Goal: Task Accomplishment & Management: Use online tool/utility

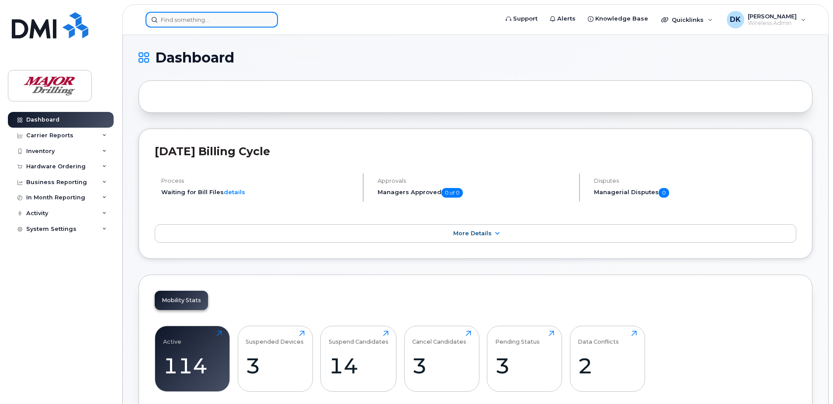
click at [191, 23] on input at bounding box center [212, 20] width 132 height 16
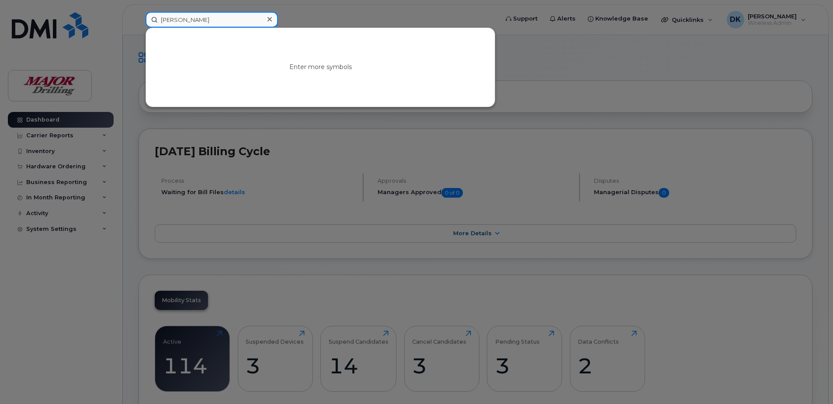
type input "gagnon"
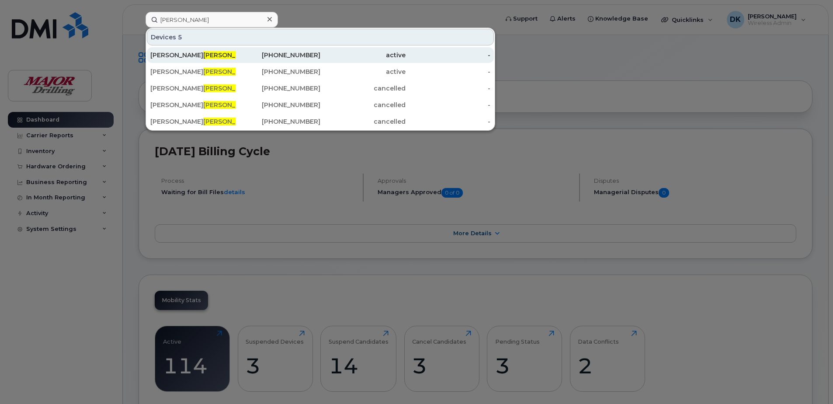
click at [170, 58] on div "Andre Gagnon" at bounding box center [192, 55] width 85 height 9
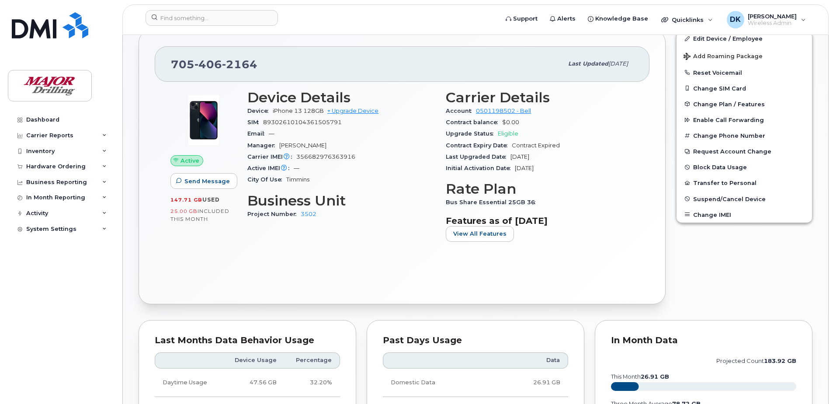
scroll to position [131, 0]
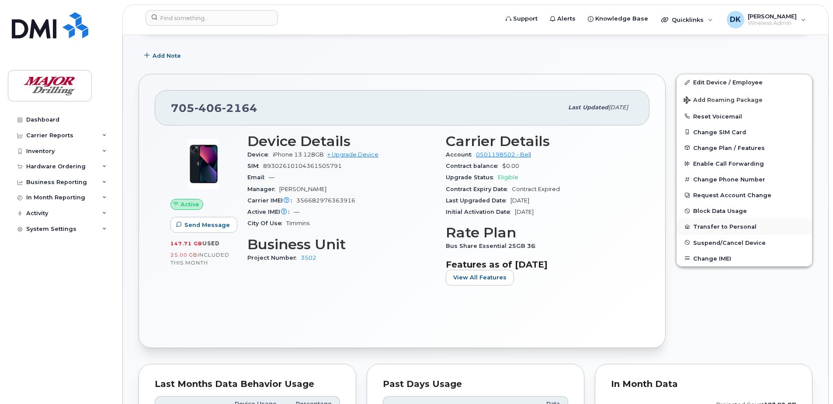
click at [744, 228] on button "Transfer to Personal" at bounding box center [745, 227] width 136 height 16
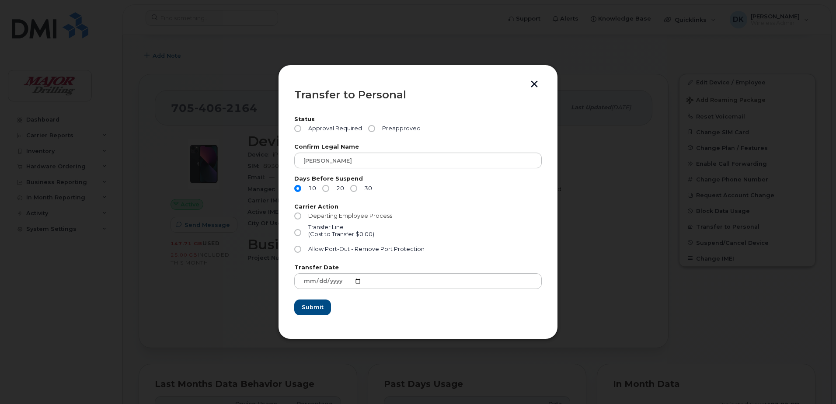
click at [300, 219] on label "Departing Employee Process" at bounding box center [343, 215] width 98 height 7
click at [300, 219] on input "Departing Employee Process" at bounding box center [297, 215] width 7 height 7
radio input "true"
drag, startPoint x: 372, startPoint y: 131, endPoint x: 389, endPoint y: 142, distance: 20.6
click at [372, 131] on input "Preapproved" at bounding box center [371, 128] width 7 height 7
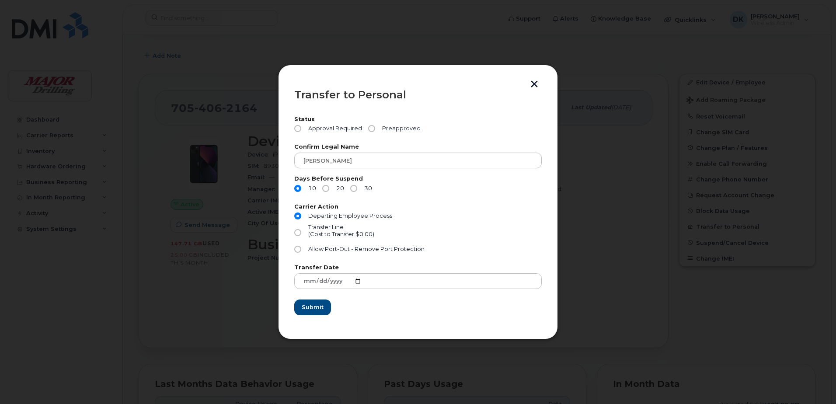
radio input "true"
click at [534, 86] on button "button" at bounding box center [534, 84] width 13 height 9
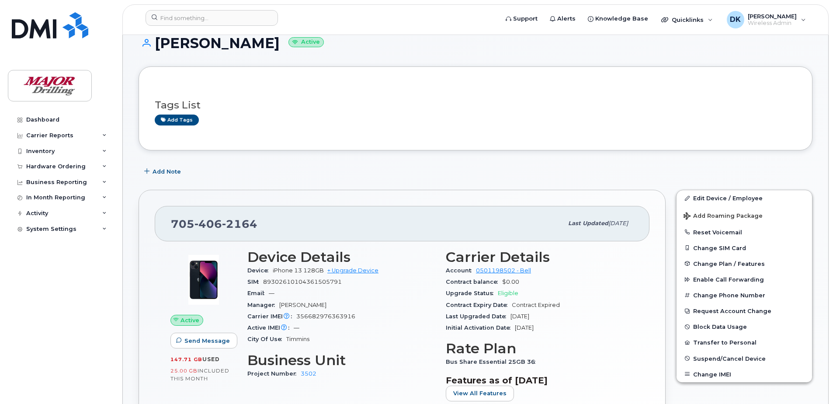
scroll to position [0, 0]
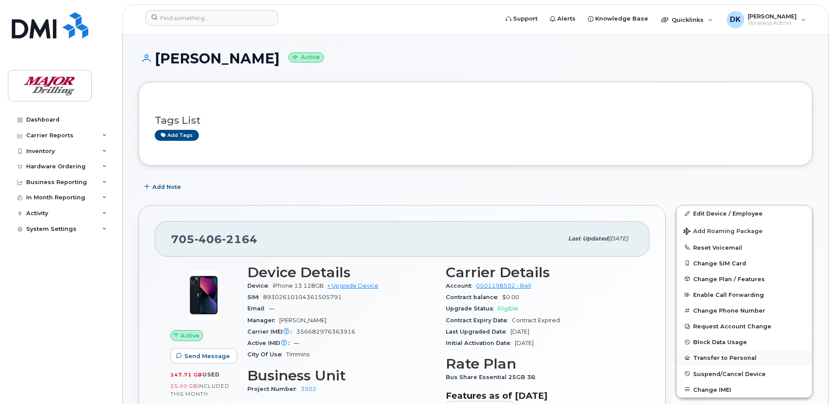
click at [722, 355] on button "Transfer to Personal" at bounding box center [745, 358] width 136 height 16
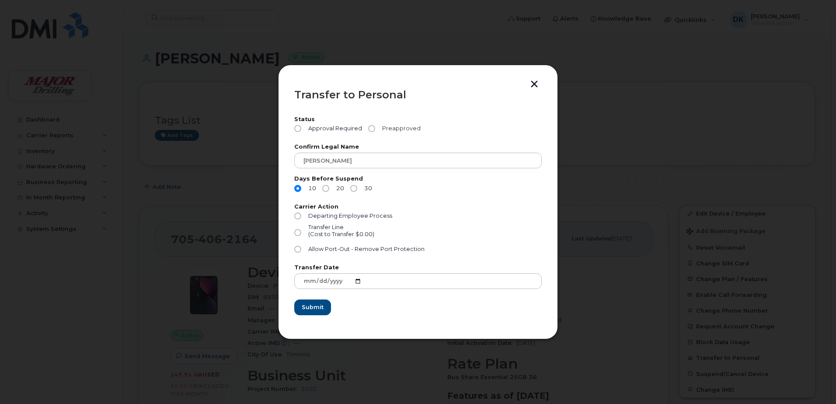
click at [401, 129] on span "Preapproved" at bounding box center [400, 128] width 42 height 7
click at [375, 129] on input "Preapproved" at bounding box center [371, 128] width 7 height 7
radio input "true"
click at [532, 82] on button "button" at bounding box center [534, 84] width 13 height 9
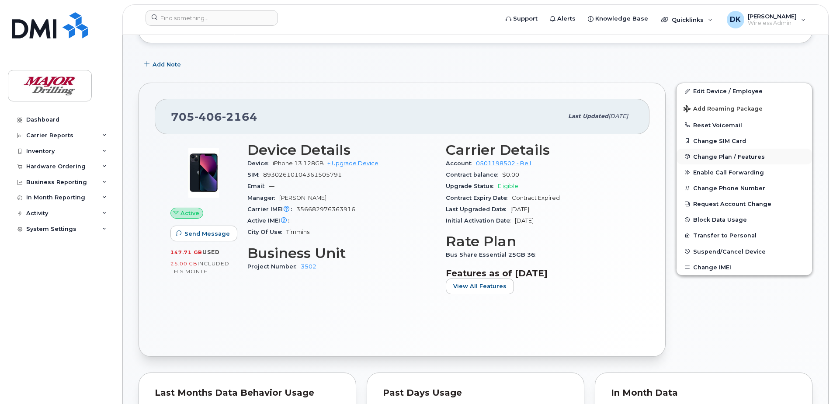
scroll to position [131, 0]
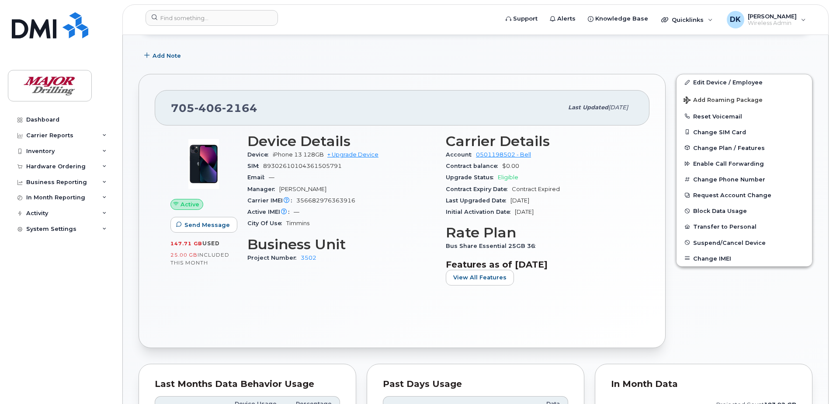
click at [76, 334] on div "Dashboard Carrier Reports Monthly Billing Data Daily Data Pooling Data Behavior…" at bounding box center [62, 251] width 108 height 279
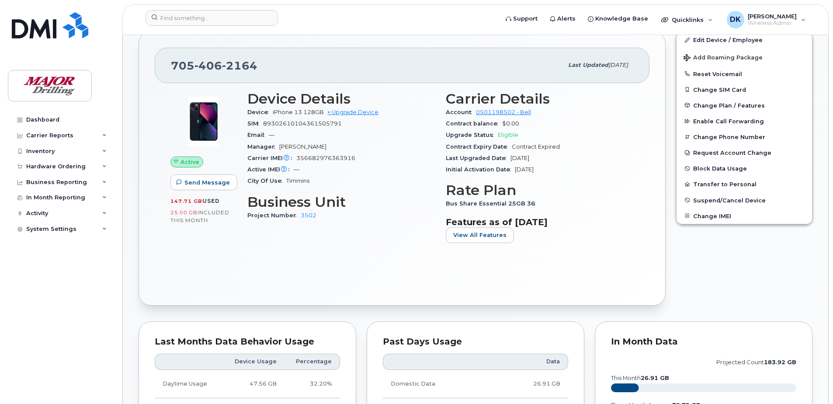
scroll to position [219, 0]
